Goal: Find specific page/section

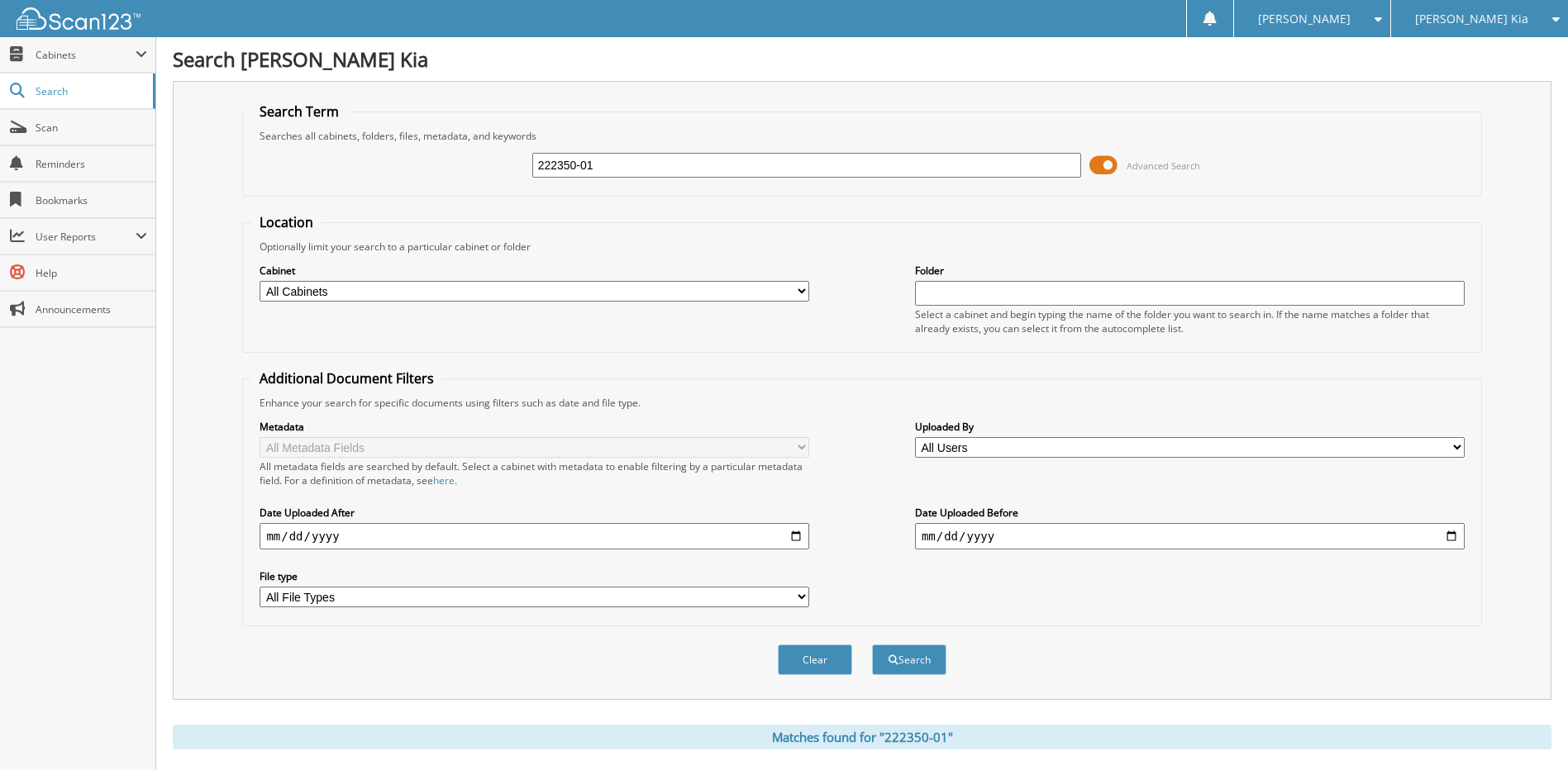
drag, startPoint x: 570, startPoint y: 168, endPoint x: 507, endPoint y: 169, distance: 63.0
click at [507, 169] on div "222350-01 Advanced Search" at bounding box center [861, 165] width 1220 height 45
type input "594167"
click at [872, 644] on button "Search" at bounding box center [909, 659] width 74 height 30
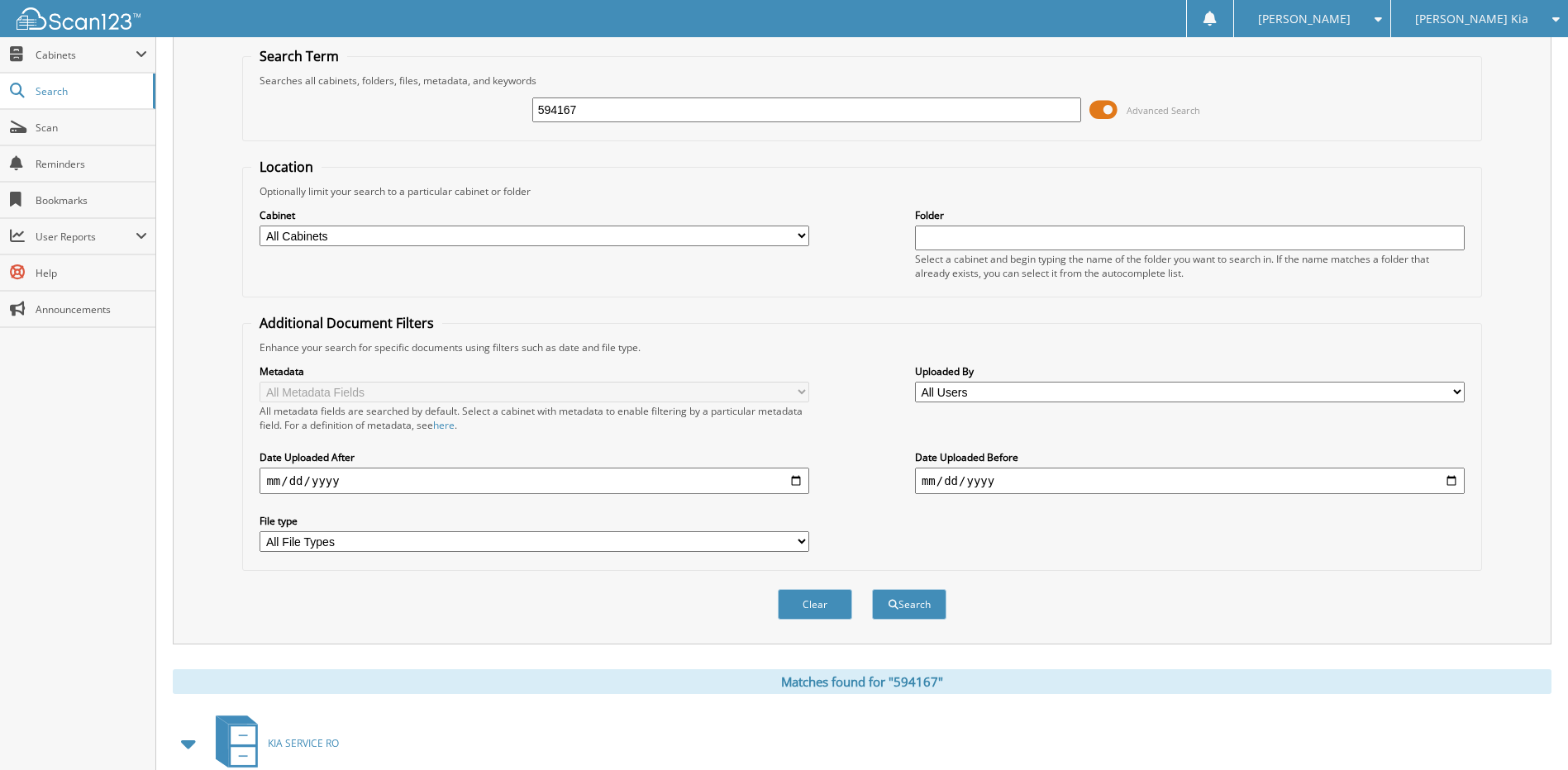
scroll to position [531, 0]
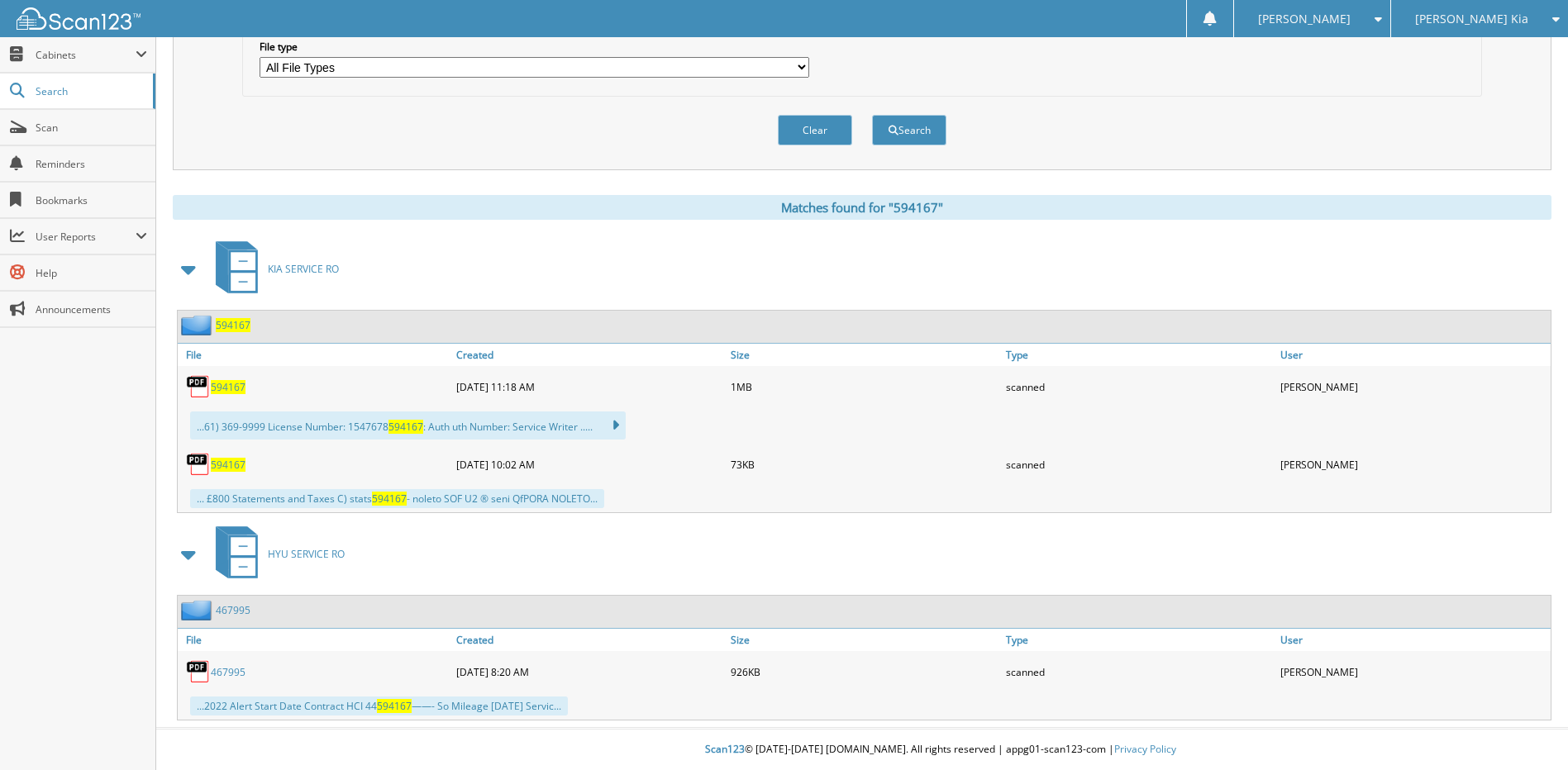
click at [238, 382] on span "594167" at bounding box center [228, 387] width 35 height 14
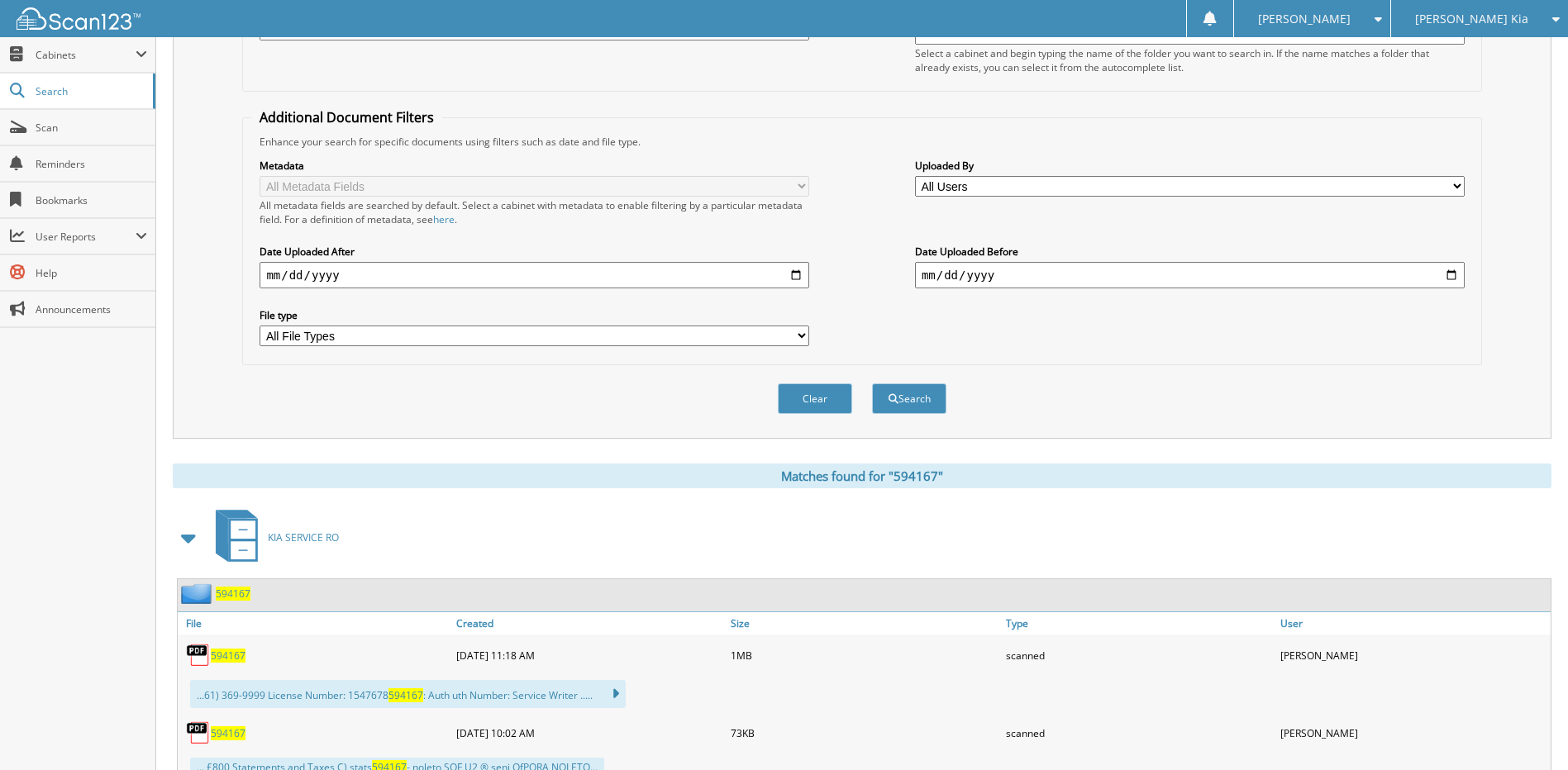
scroll to position [0, 0]
